Goal: Information Seeking & Learning: Learn about a topic

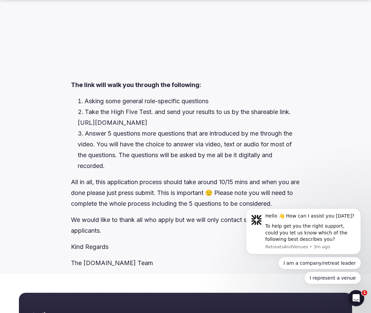
scroll to position [1364, 0]
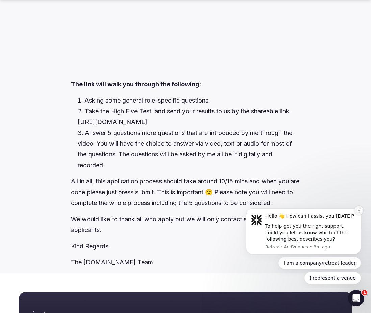
click at [359, 212] on icon "Dismiss notification" at bounding box center [359, 211] width 4 height 4
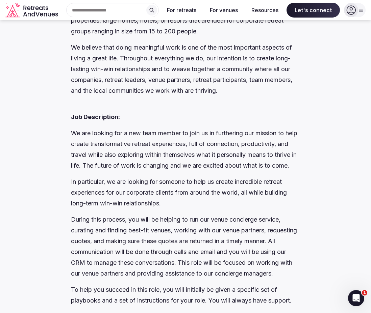
scroll to position [0, 0]
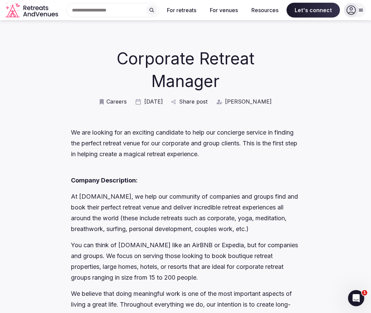
click at [360, 9] on icon at bounding box center [360, 9] width 5 height 5
click at [262, 49] on h1 "Corporate Retreat Manager" at bounding box center [185, 69] width 201 height 45
drag, startPoint x: 148, startPoint y: 197, endPoint x: 77, endPoint y: 196, distance: 70.9
click at [77, 196] on p "At RetreatsAndVenues.com, we help our community of companies and groups find an…" at bounding box center [185, 212] width 229 height 43
copy p "RetreatsAndVenues.com"
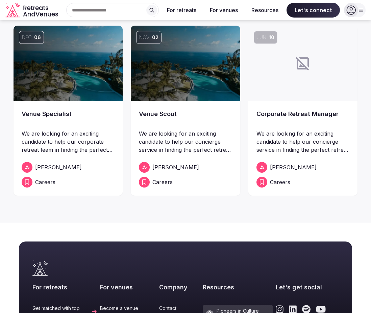
scroll to position [65, 0]
